Goal: Task Accomplishment & Management: Use online tool/utility

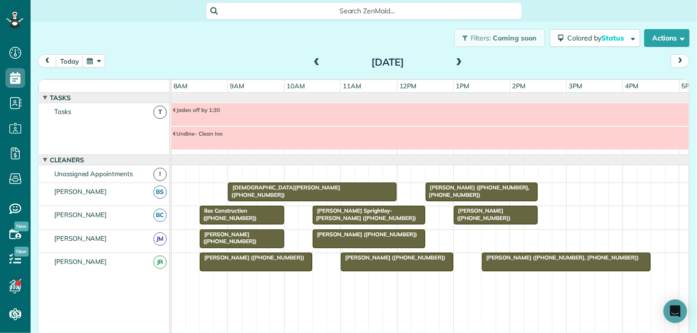
scroll to position [4, 4]
click at [456, 60] on span at bounding box center [459, 62] width 11 height 9
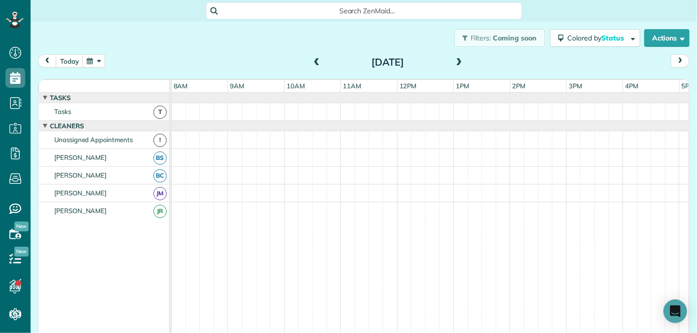
click at [456, 60] on span at bounding box center [459, 62] width 11 height 9
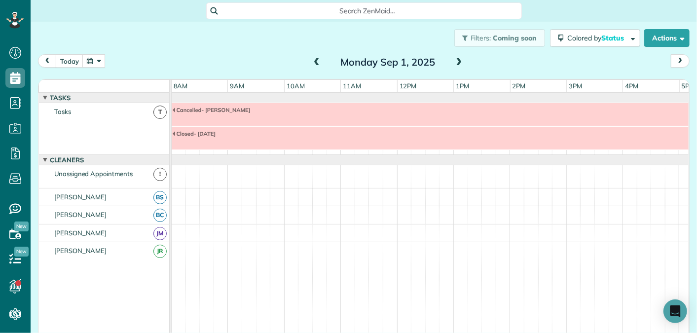
scroll to position [34, 0]
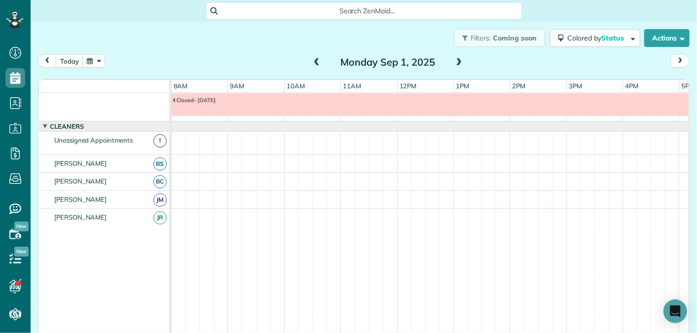
click at [455, 61] on span at bounding box center [459, 62] width 11 height 9
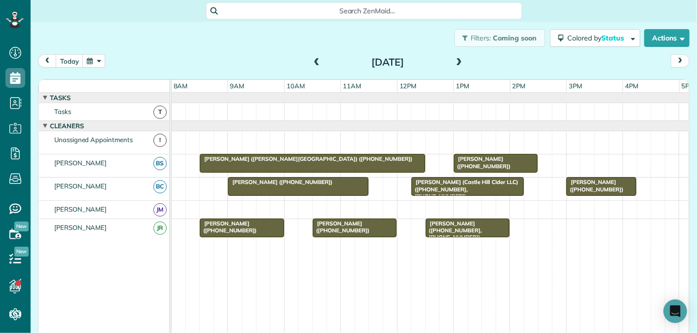
click at [461, 60] on span at bounding box center [459, 62] width 11 height 9
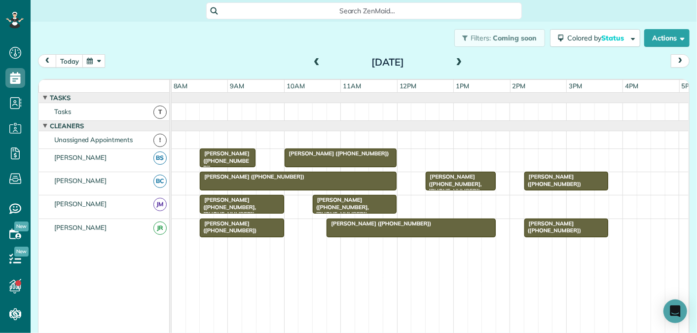
click at [461, 60] on span at bounding box center [459, 62] width 11 height 9
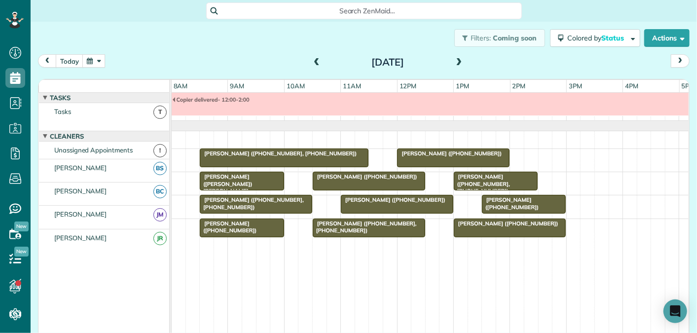
scroll to position [10, 0]
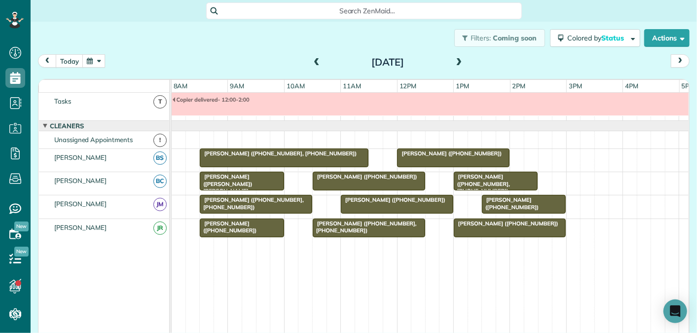
click at [461, 60] on span at bounding box center [459, 62] width 11 height 9
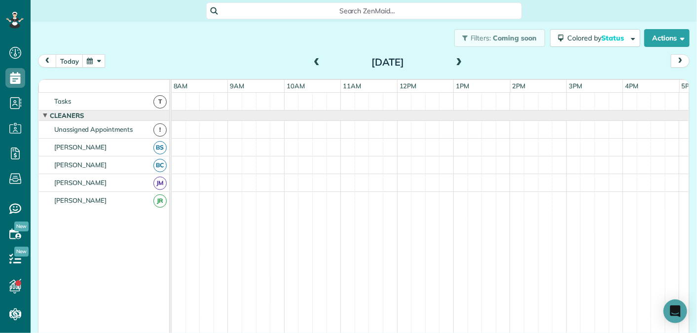
scroll to position [0, 0]
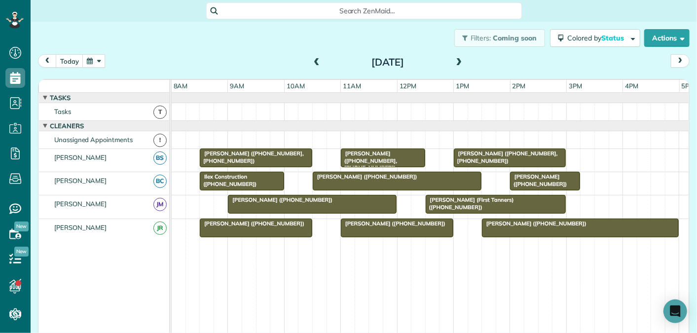
click at [318, 63] on span at bounding box center [316, 62] width 11 height 9
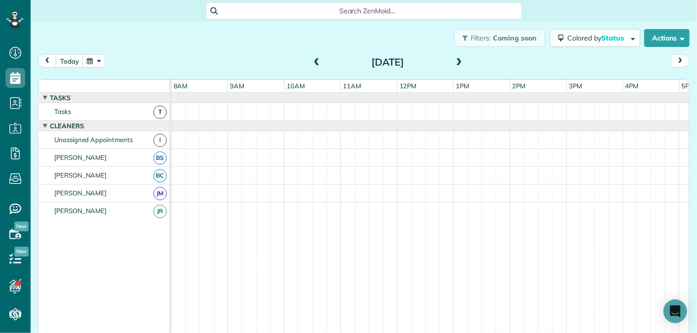
scroll to position [10, 0]
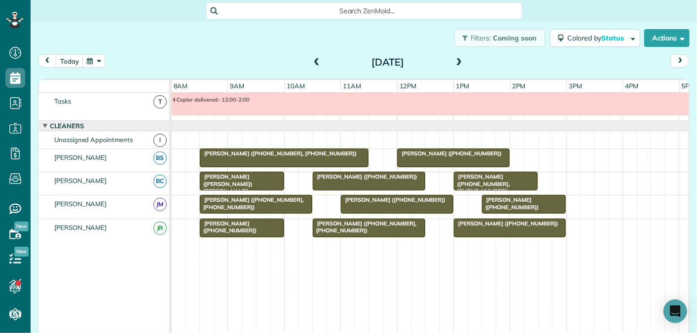
click at [318, 63] on span at bounding box center [316, 62] width 11 height 9
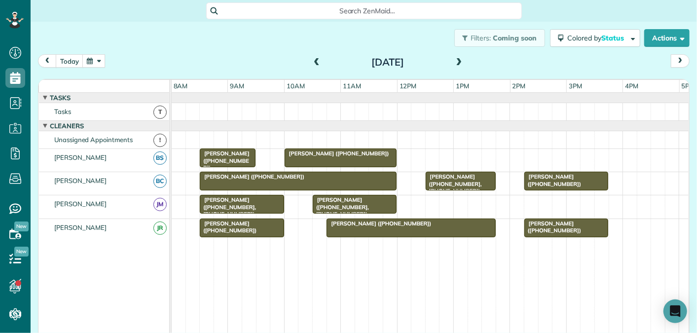
click at [318, 63] on span at bounding box center [316, 62] width 11 height 9
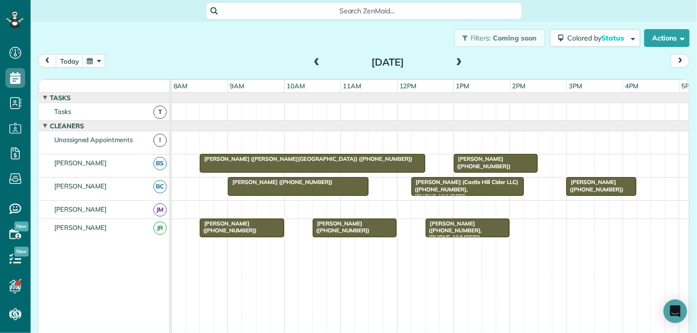
click at [458, 61] on span at bounding box center [459, 62] width 11 height 9
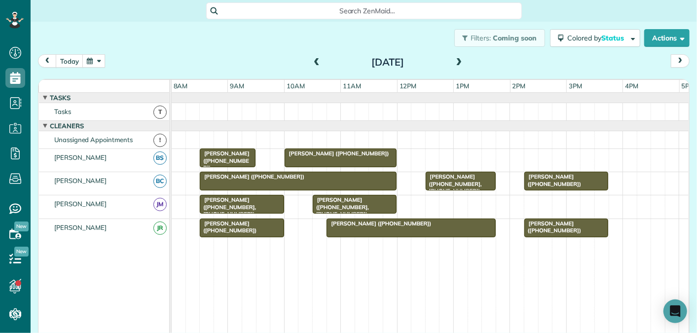
click at [461, 62] on span at bounding box center [459, 62] width 11 height 9
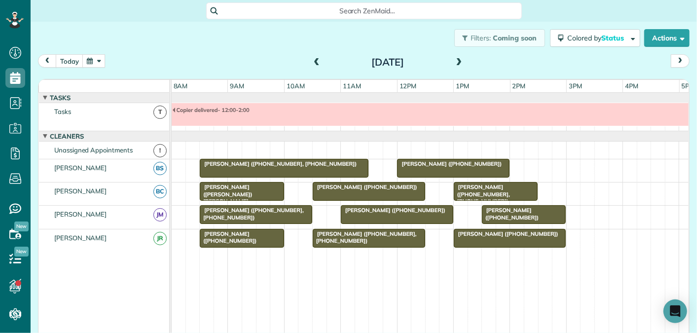
scroll to position [10, 0]
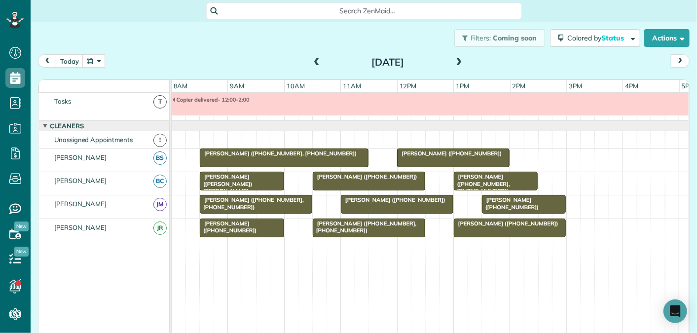
click at [316, 60] on span at bounding box center [316, 62] width 11 height 9
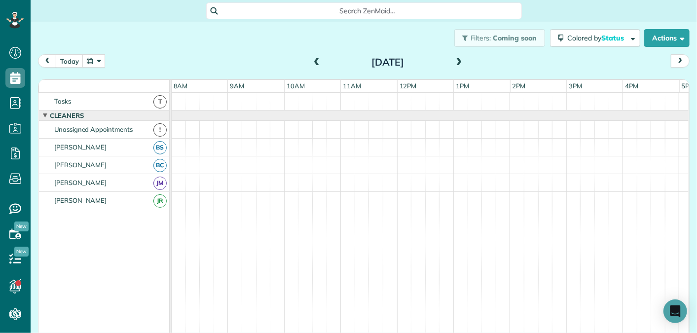
scroll to position [0, 0]
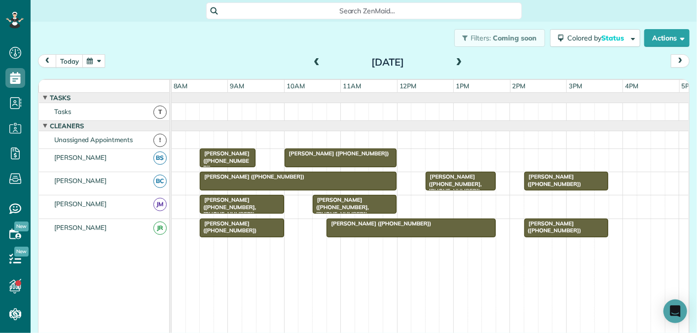
click at [316, 60] on span at bounding box center [316, 62] width 11 height 9
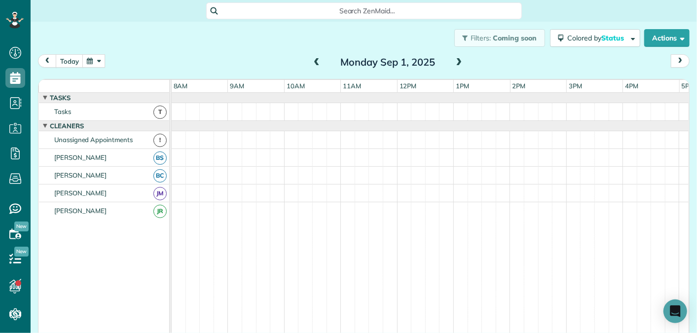
click at [459, 62] on span at bounding box center [459, 62] width 11 height 9
click at [315, 62] on span at bounding box center [316, 62] width 11 height 9
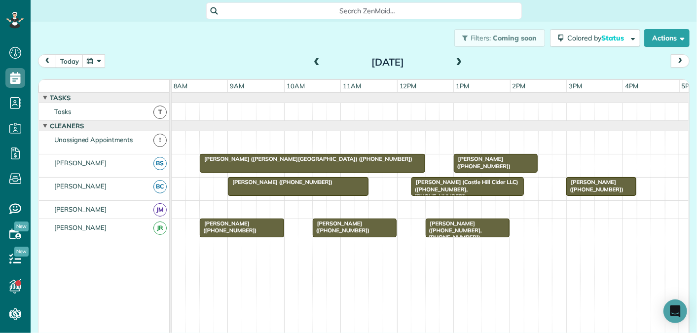
click at [458, 63] on span at bounding box center [459, 62] width 11 height 9
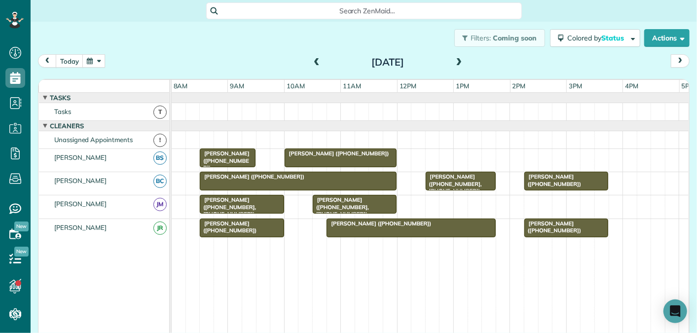
click at [461, 62] on span at bounding box center [459, 62] width 11 height 9
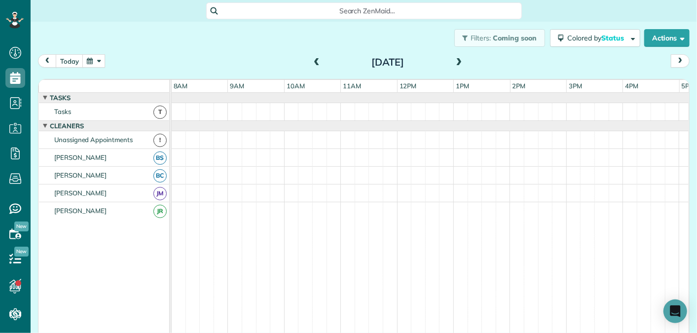
scroll to position [10, 0]
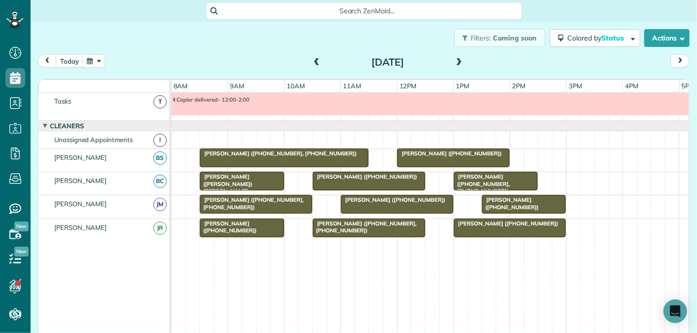
click at [461, 63] on span at bounding box center [459, 62] width 11 height 9
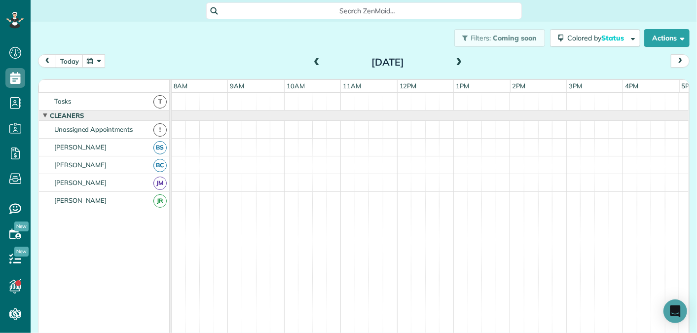
scroll to position [0, 0]
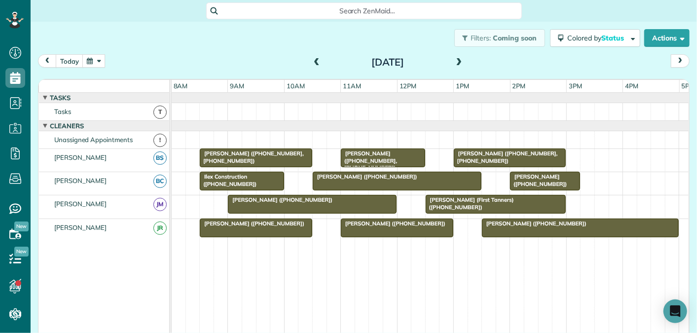
click at [314, 59] on span at bounding box center [316, 62] width 11 height 9
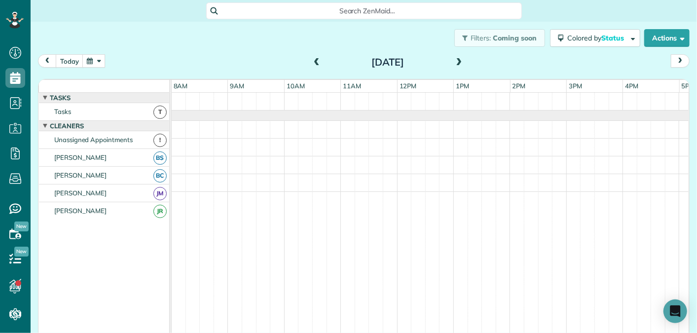
scroll to position [10, 0]
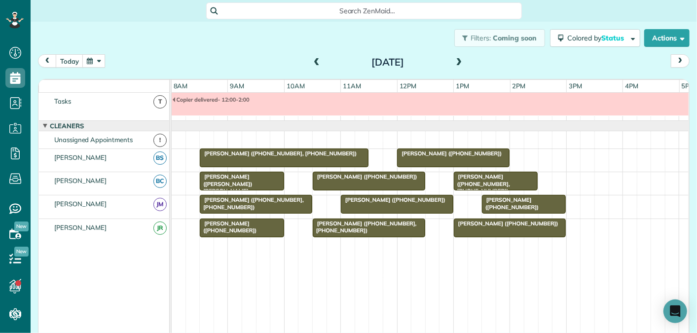
click at [314, 59] on span at bounding box center [316, 62] width 11 height 9
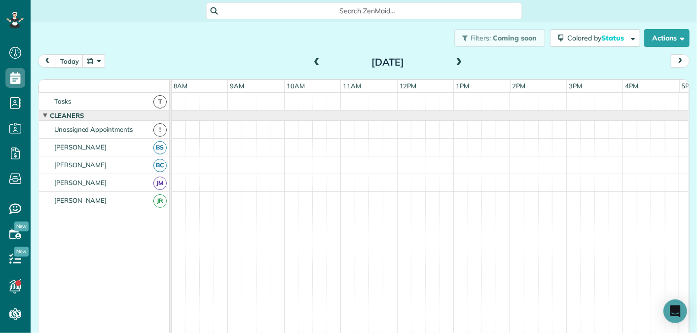
scroll to position [0, 0]
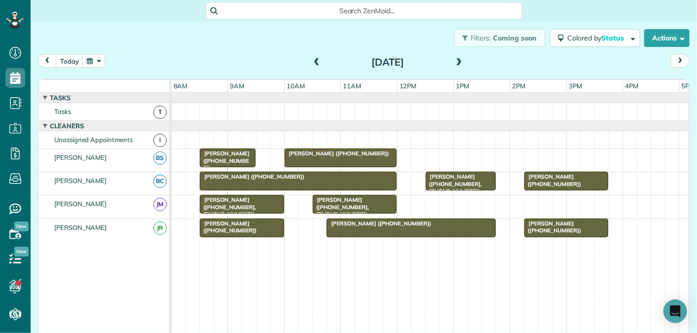
click at [311, 61] on span at bounding box center [316, 62] width 11 height 9
